Goal: Find specific page/section: Find specific page/section

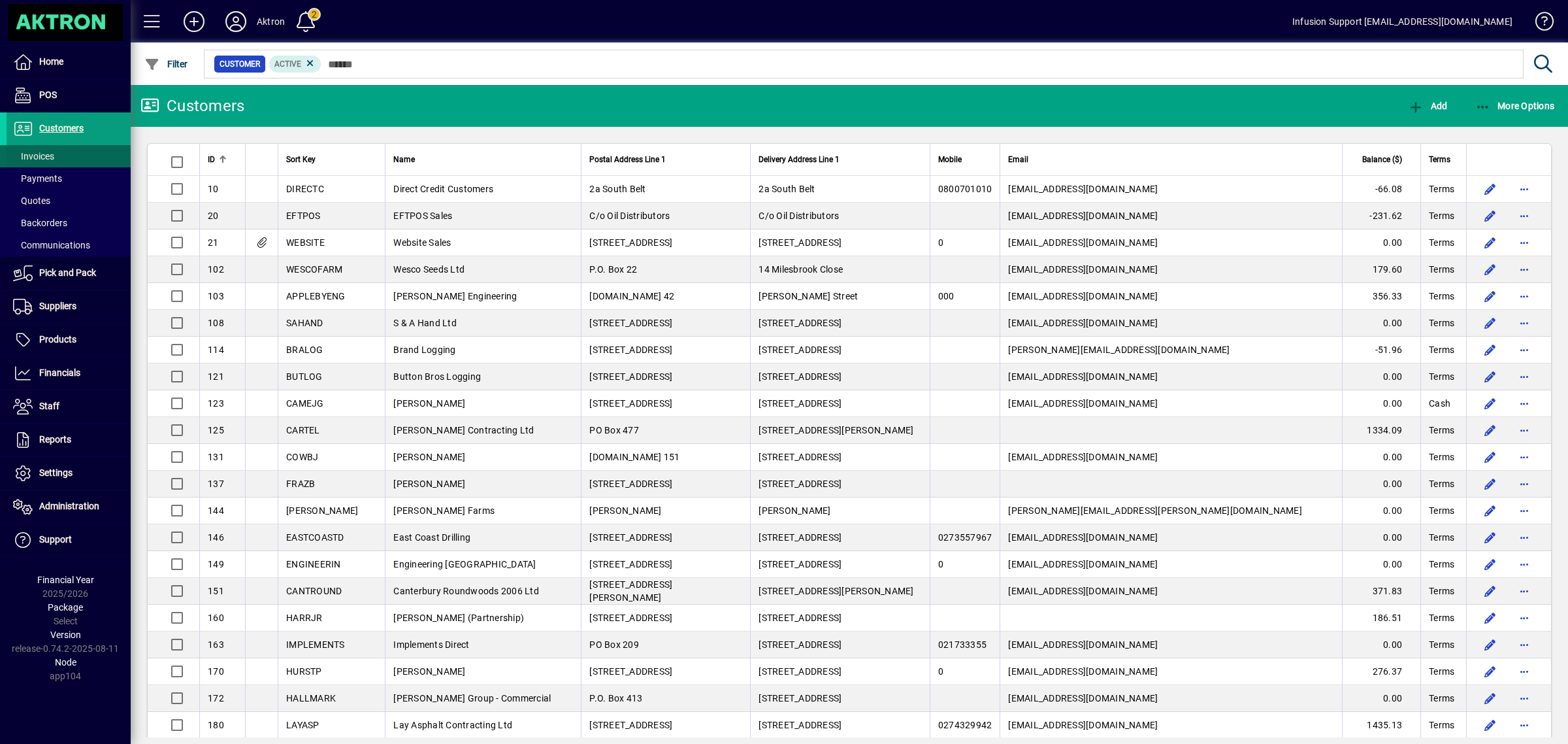
click at [56, 157] on span at bounding box center [68, 156] width 124 height 31
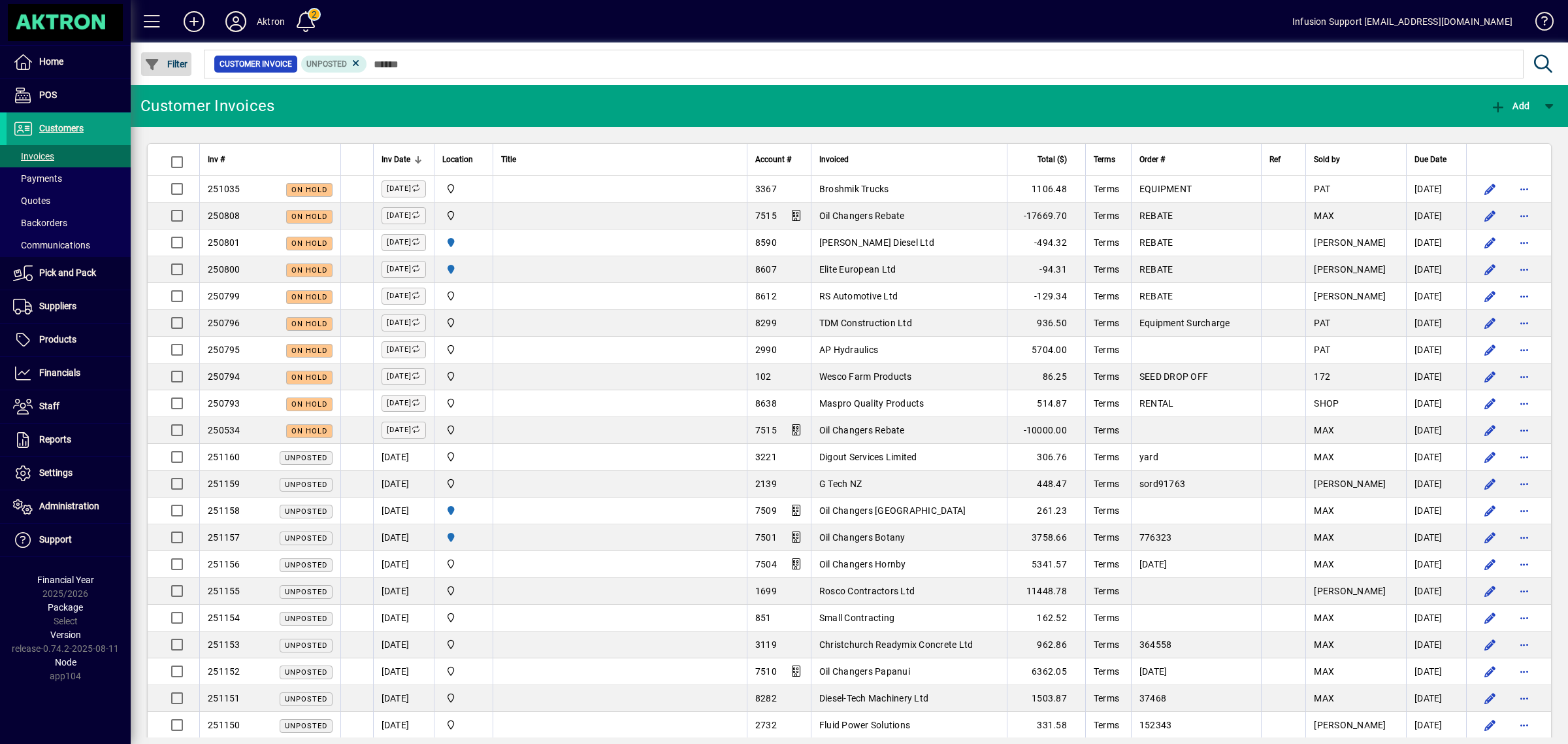
click at [181, 61] on span "Filter" at bounding box center [166, 64] width 44 height 11
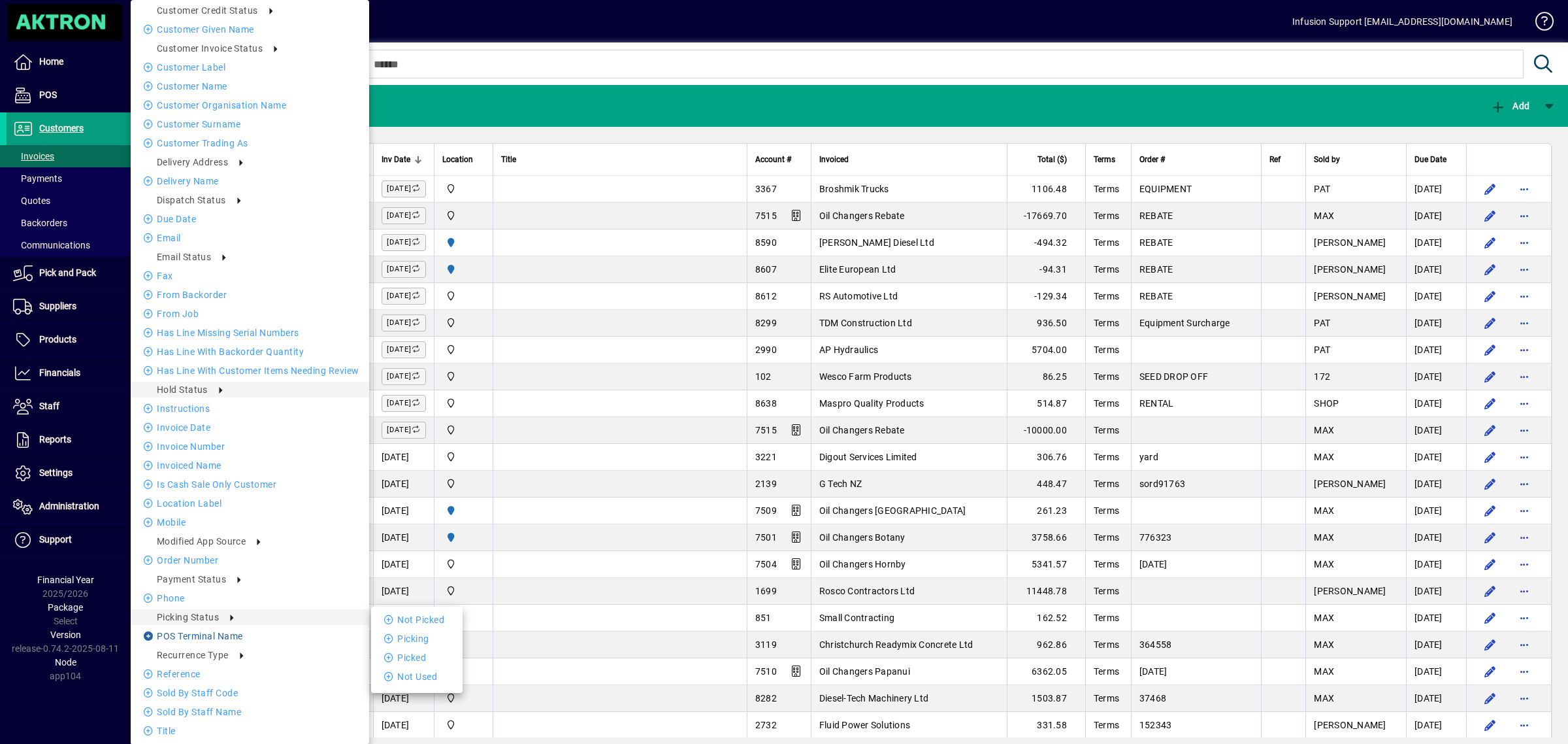
scroll to position [213, 0]
click at [403, 672] on li "Recurring" at bounding box center [420, 677] width 97 height 16
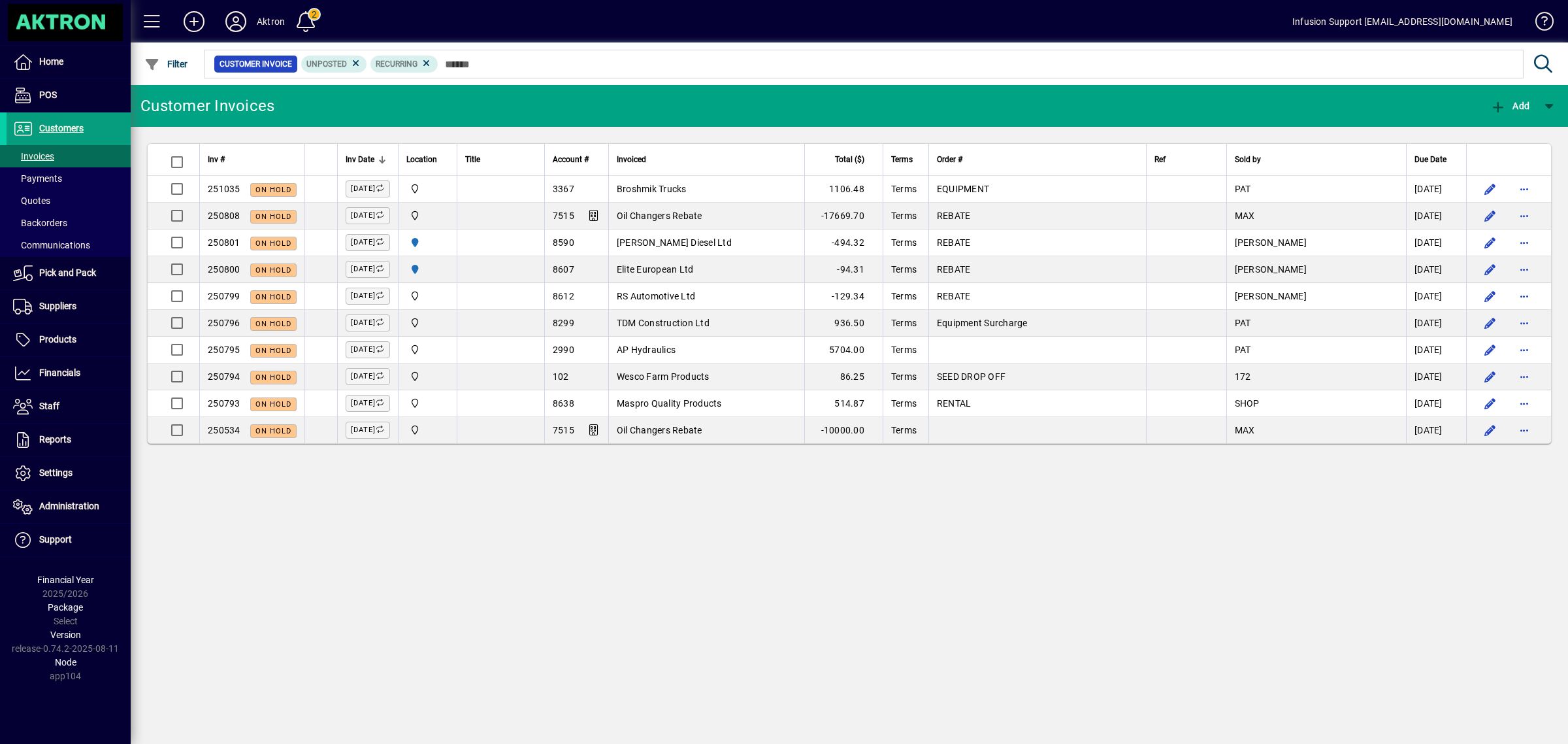
click at [1205, 620] on div "Customer Invoices Add Inv # Inv Date Location Title Account # Invoiced Total ($…" at bounding box center [849, 415] width 1437 height 659
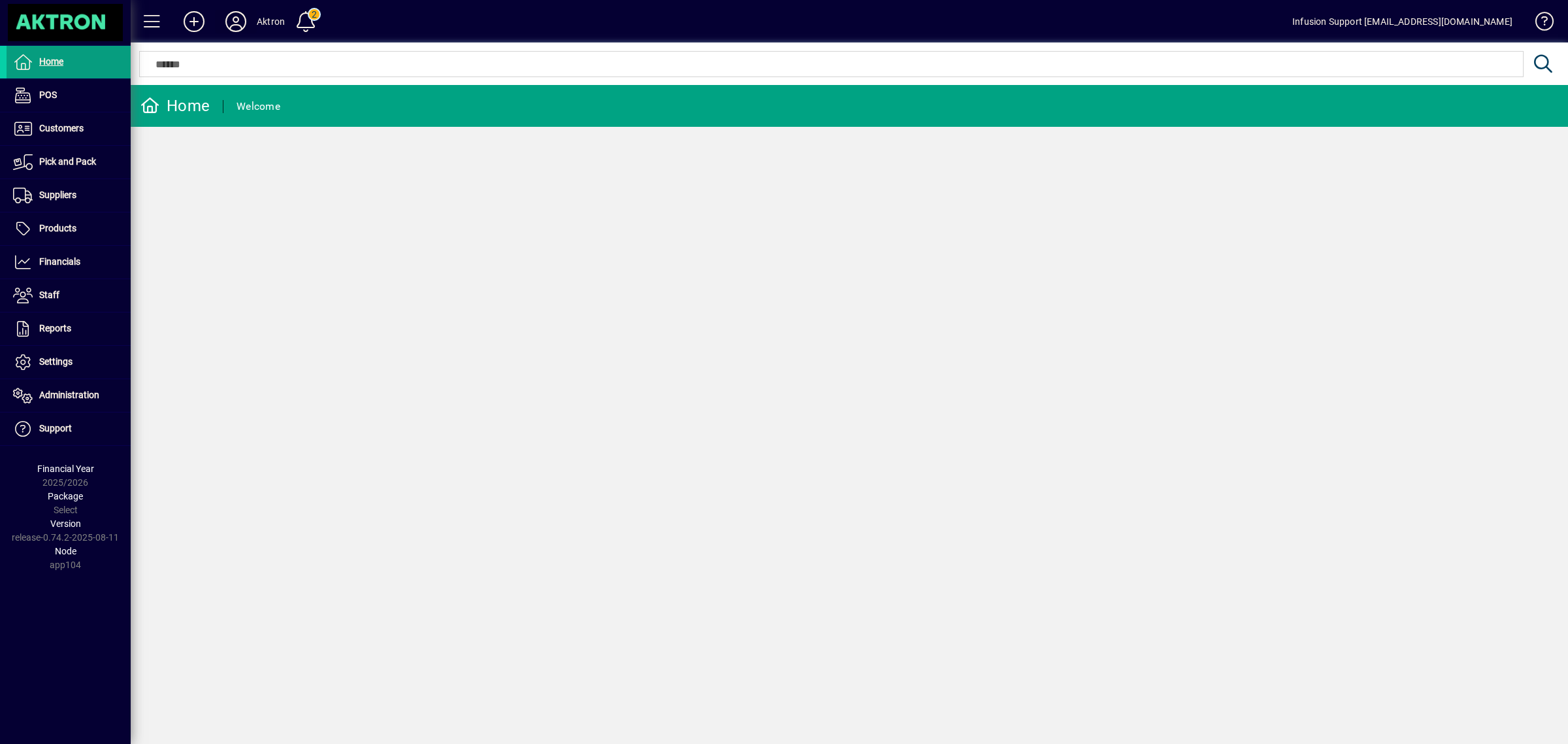
click at [239, 18] on icon at bounding box center [236, 21] width 26 height 21
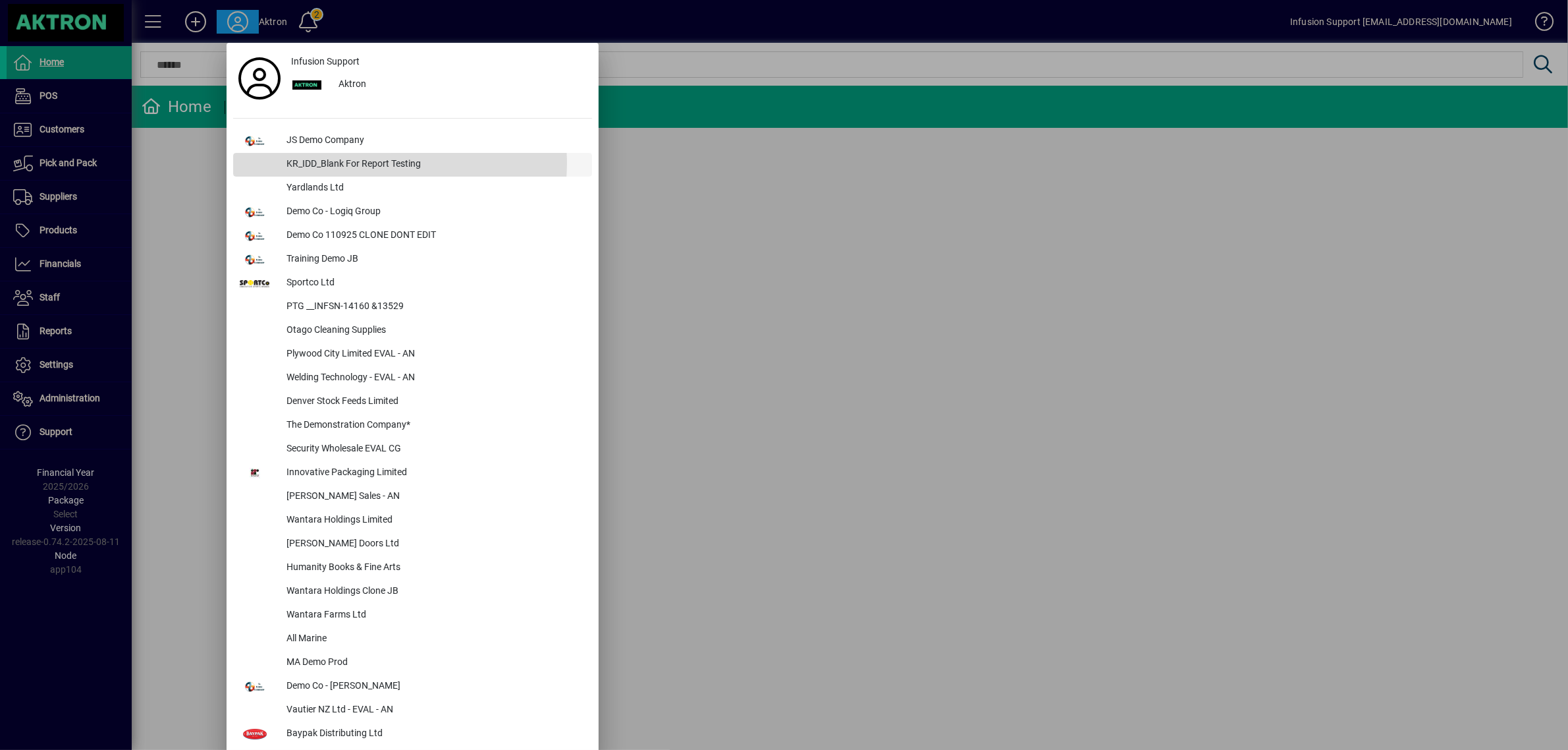
click at [395, 163] on div "KR_IDD_Blank For Report Testing" at bounding box center [434, 165] width 316 height 24
